Goal: Task Accomplishment & Management: Manage account settings

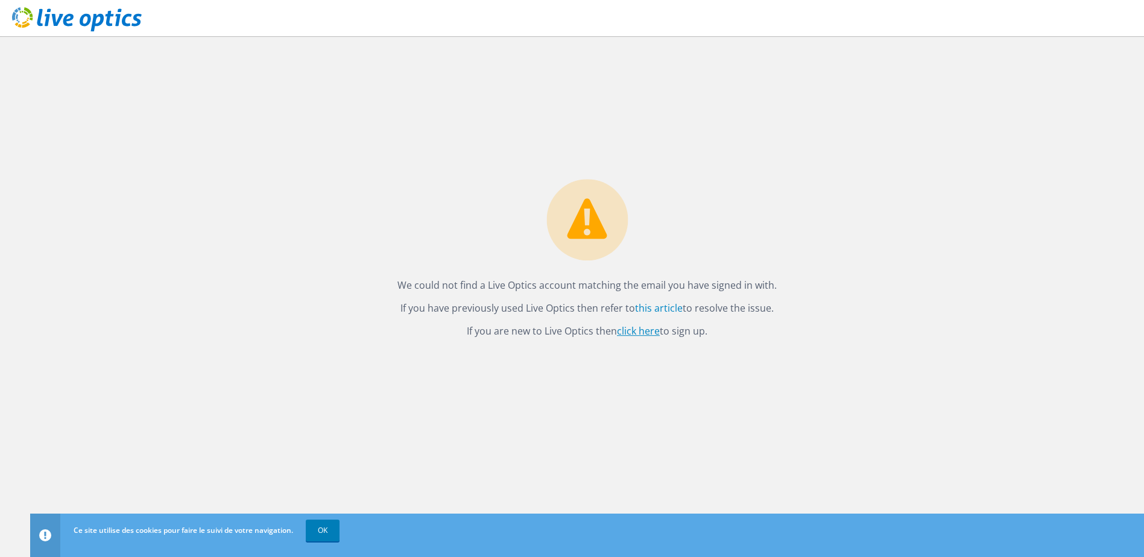
click at [645, 332] on link "click here" at bounding box center [638, 330] width 43 height 13
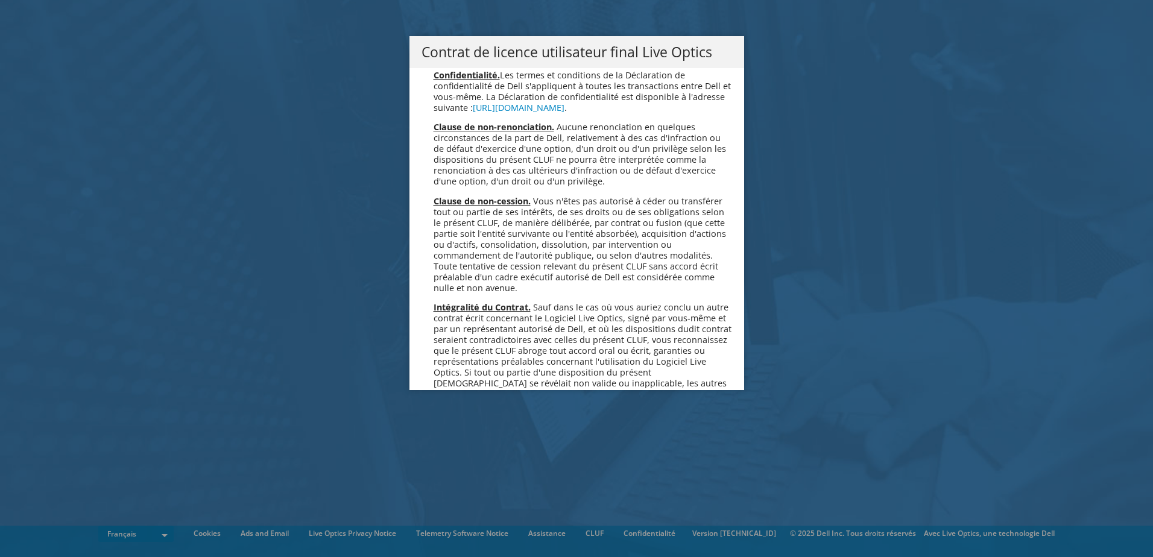
scroll to position [5330, 0]
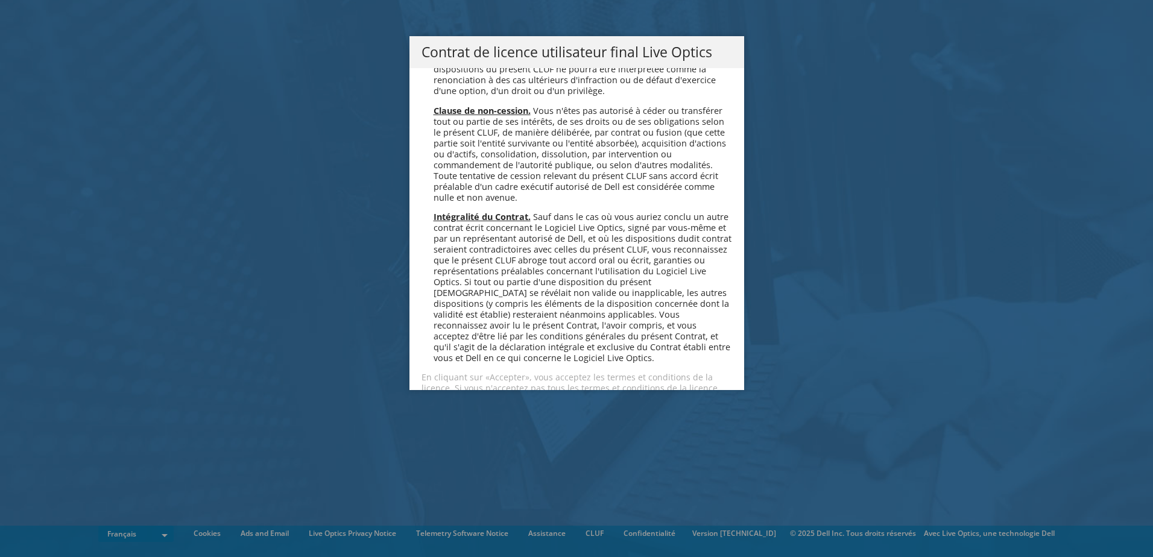
click at [465, 417] on link "Accepter" at bounding box center [457, 431] width 72 height 29
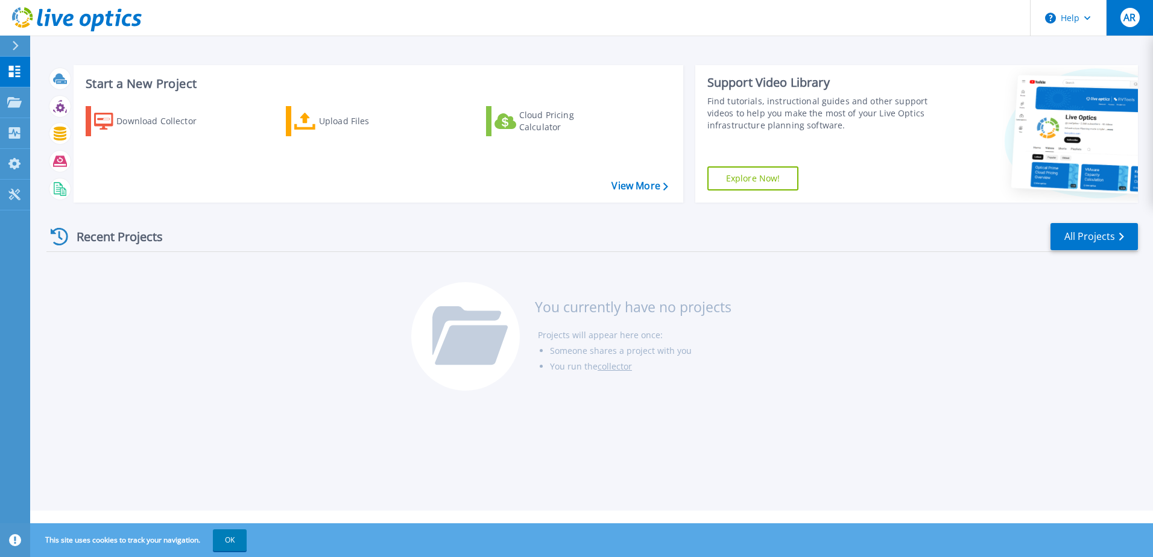
click at [1137, 14] on div "AR" at bounding box center [1129, 17] width 19 height 19
click at [853, 21] on header "Help AR Utilisateur final Arnaud ROQUE arnaud.roque@groupeadinfo.com ADINFO My …" at bounding box center [576, 18] width 1153 height 36
click at [1131, 22] on span "AR" at bounding box center [1129, 18] width 12 height 10
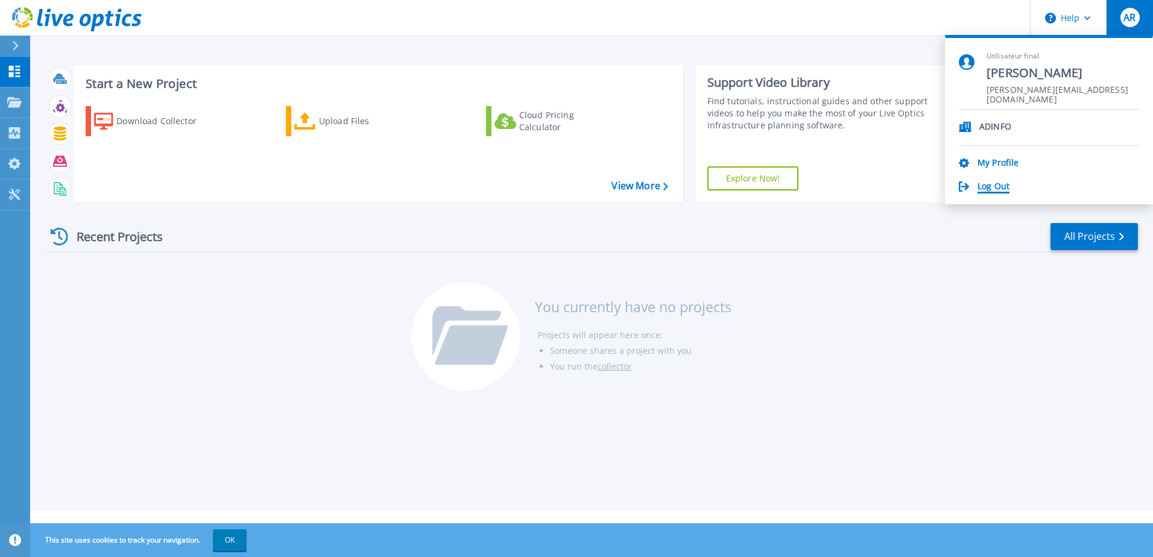
click at [1000, 184] on link "Log Out" at bounding box center [993, 186] width 32 height 11
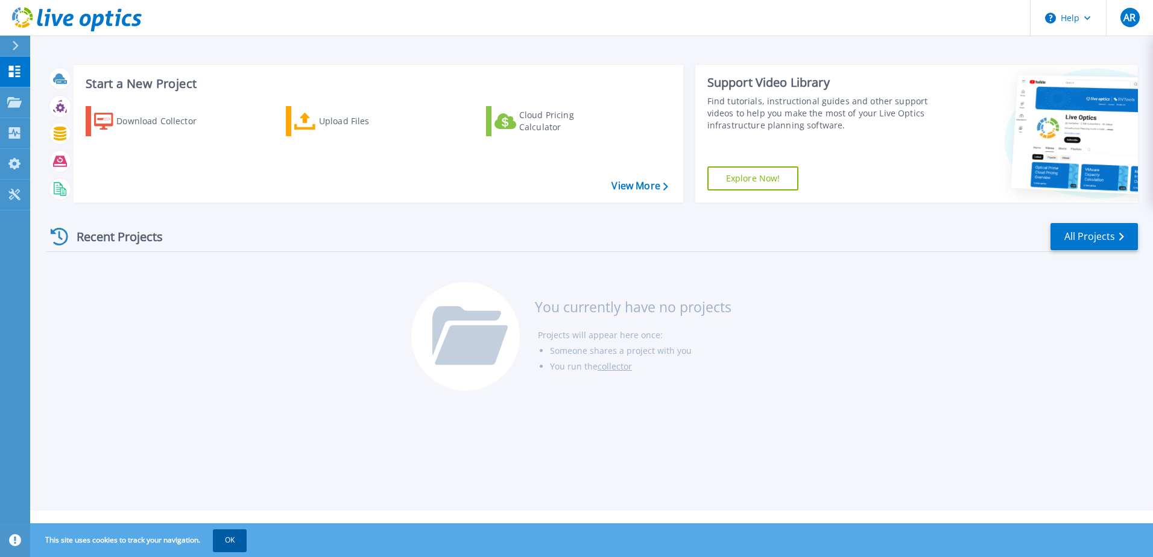
click at [223, 546] on button "OK" at bounding box center [230, 540] width 34 height 22
